Goal: Task Accomplishment & Management: Complete application form

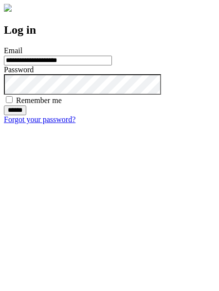
type input "**********"
click at [26, 115] on input "******" at bounding box center [15, 110] width 22 height 10
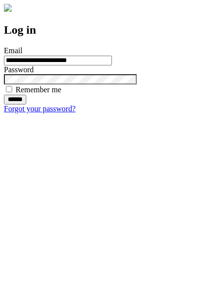
type input "**********"
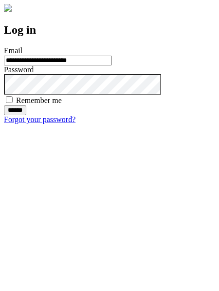
click at [26, 115] on input "******" at bounding box center [15, 110] width 22 height 10
